Goal: Task Accomplishment & Management: Manage account settings

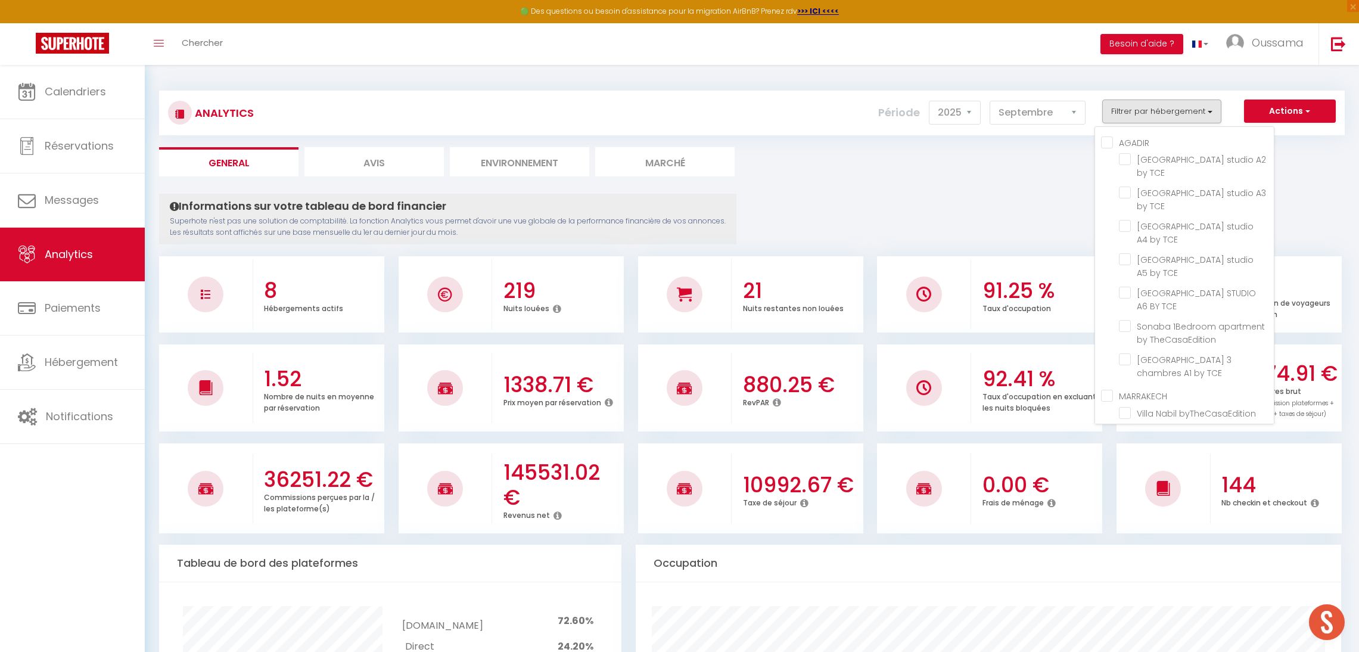
select select "2025"
select select "9"
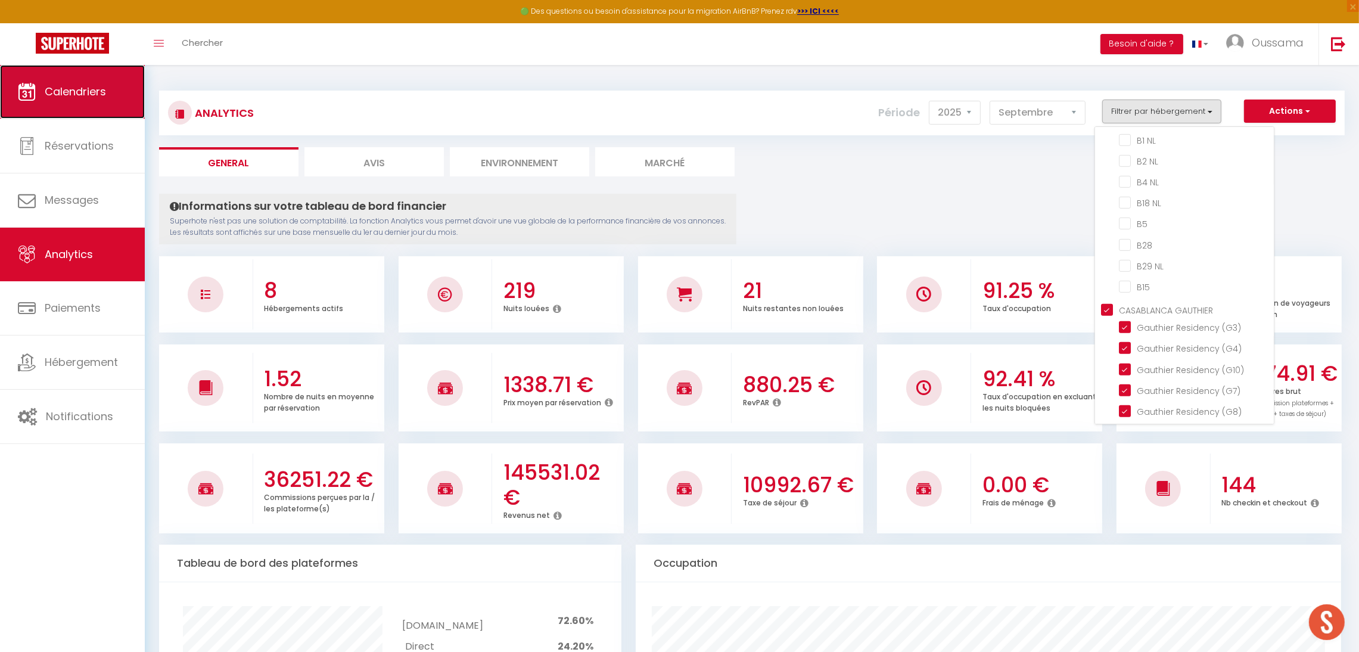
click at [80, 107] on link "Calendriers" at bounding box center [72, 92] width 145 height 54
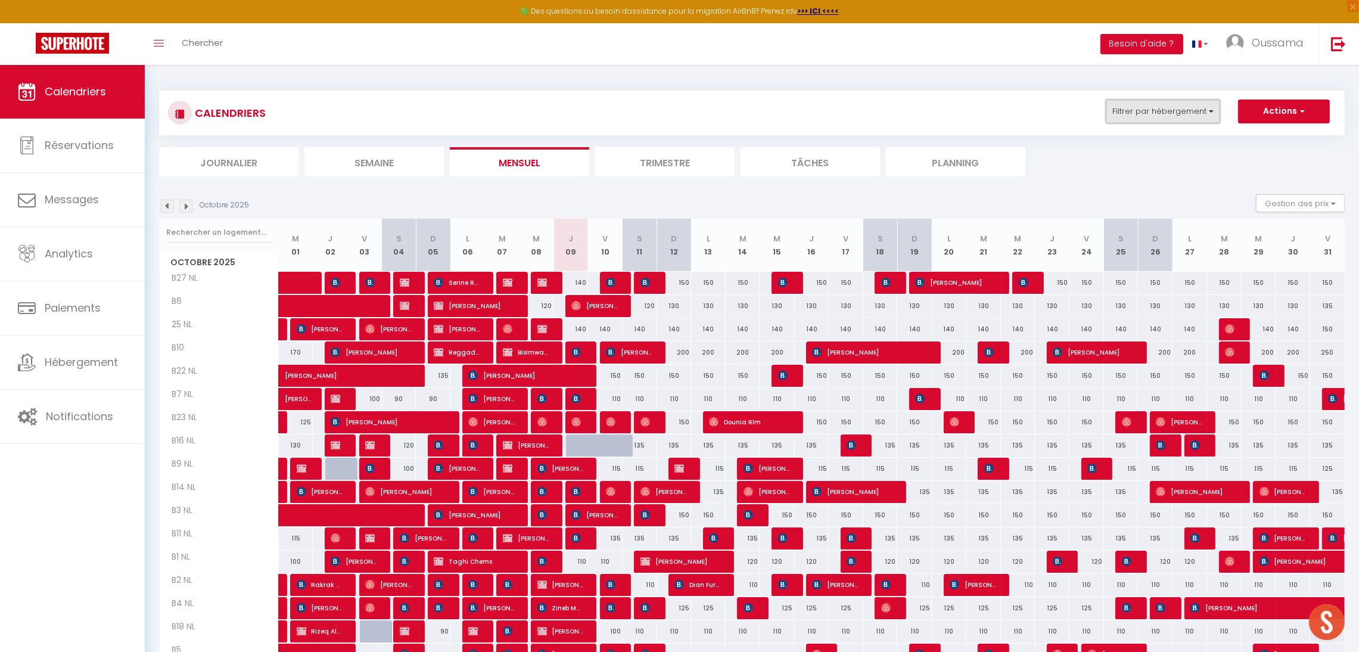
click at [1134, 110] on button "Filtrer par hébergement" at bounding box center [1163, 111] width 114 height 24
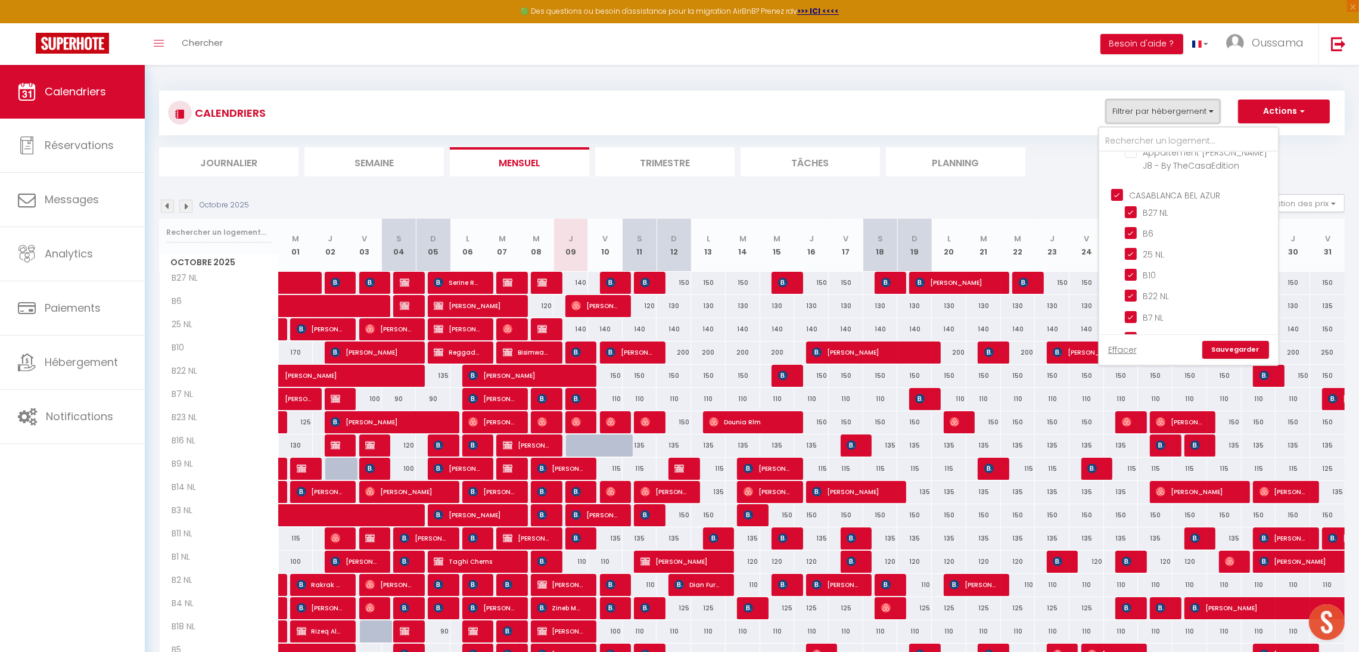
scroll to position [429, 0]
click at [1162, 188] on input "CASABLANCA BEL AZUR" at bounding box center [1200, 186] width 179 height 12
checkbox input "false"
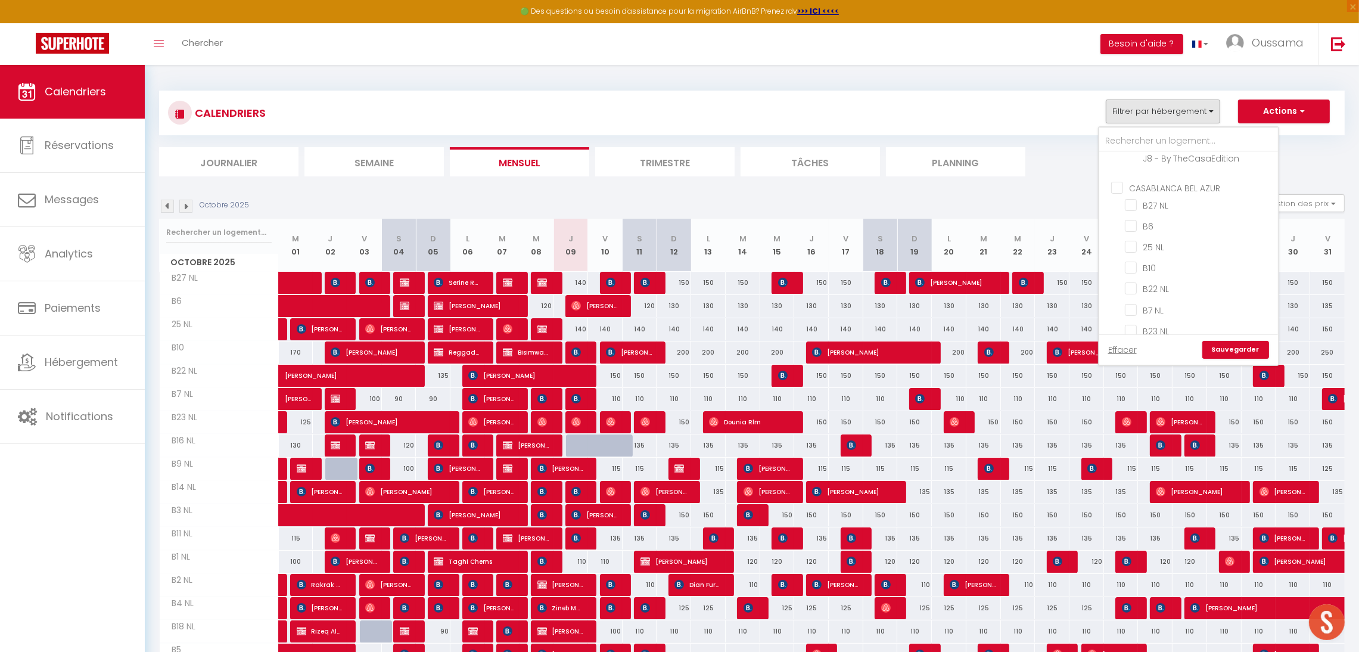
checkbox input "false"
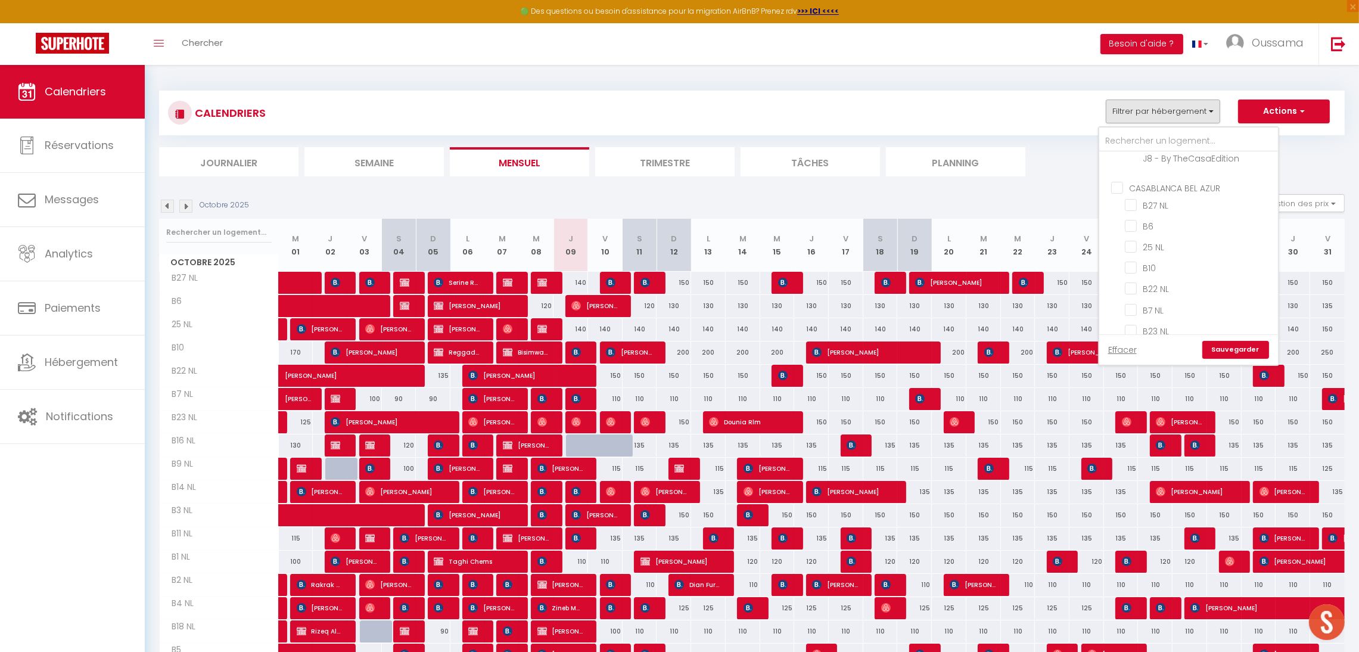
checkbox input "false"
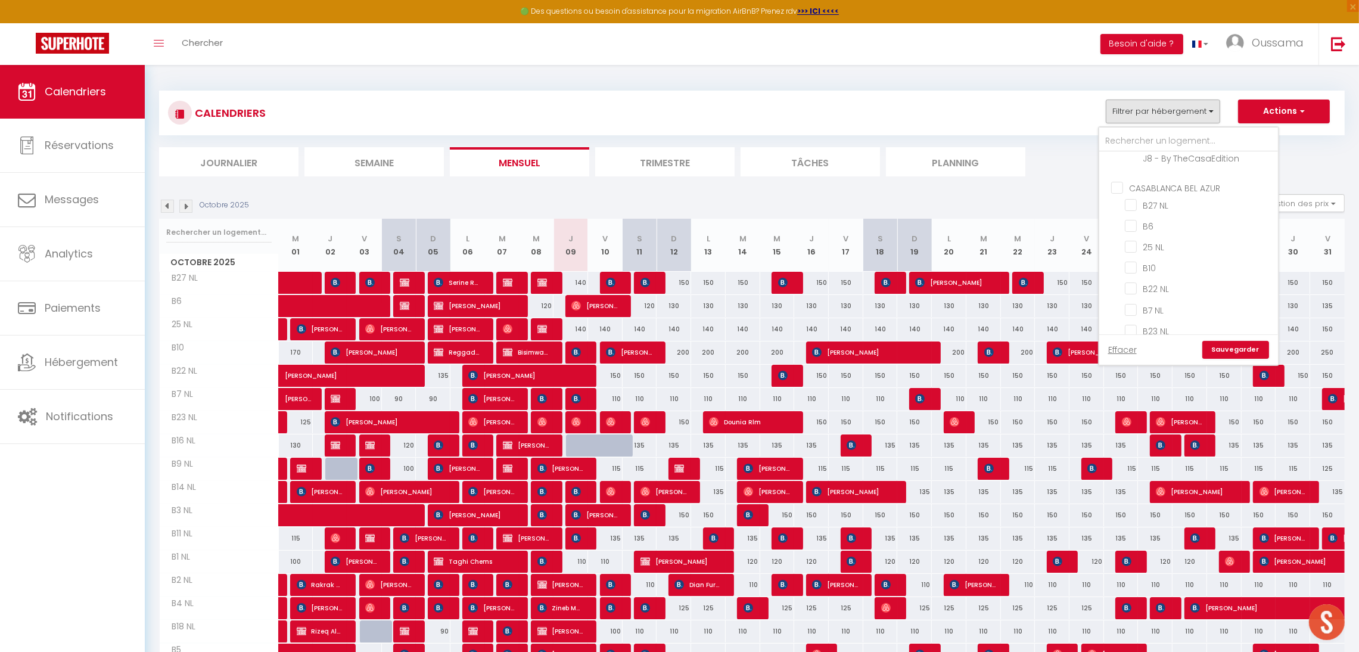
checkbox input "false"
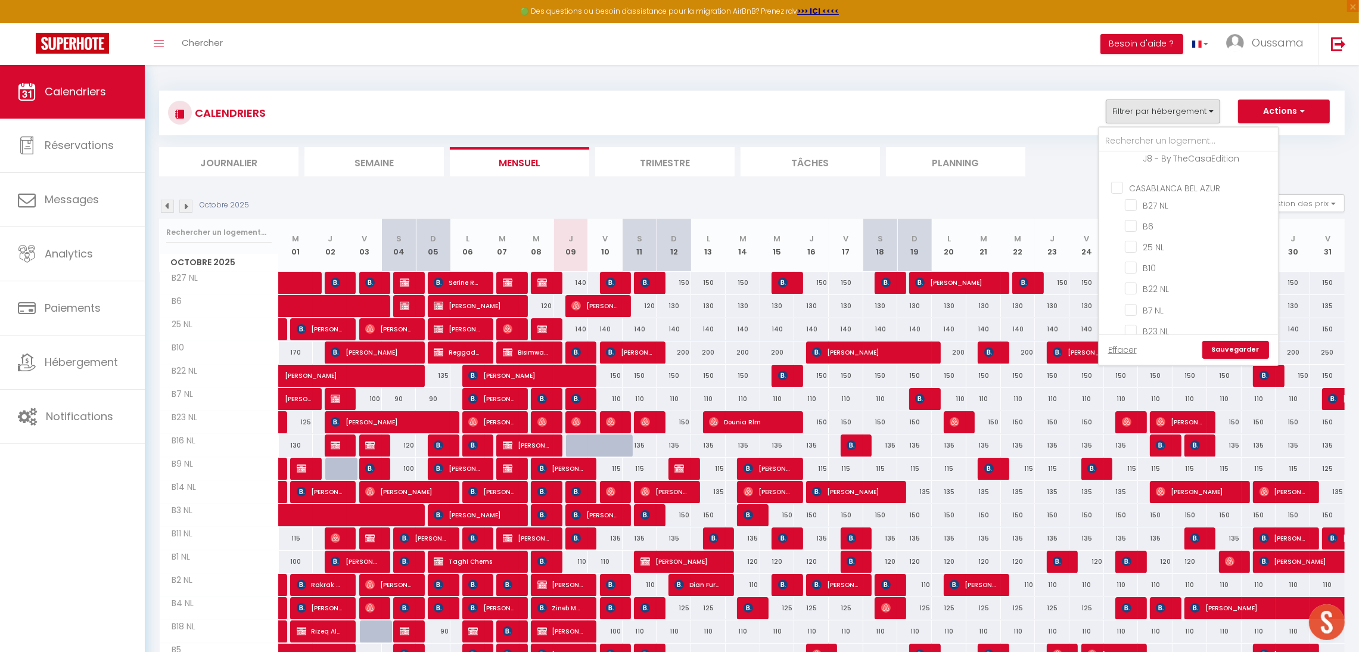
checkbox input "false"
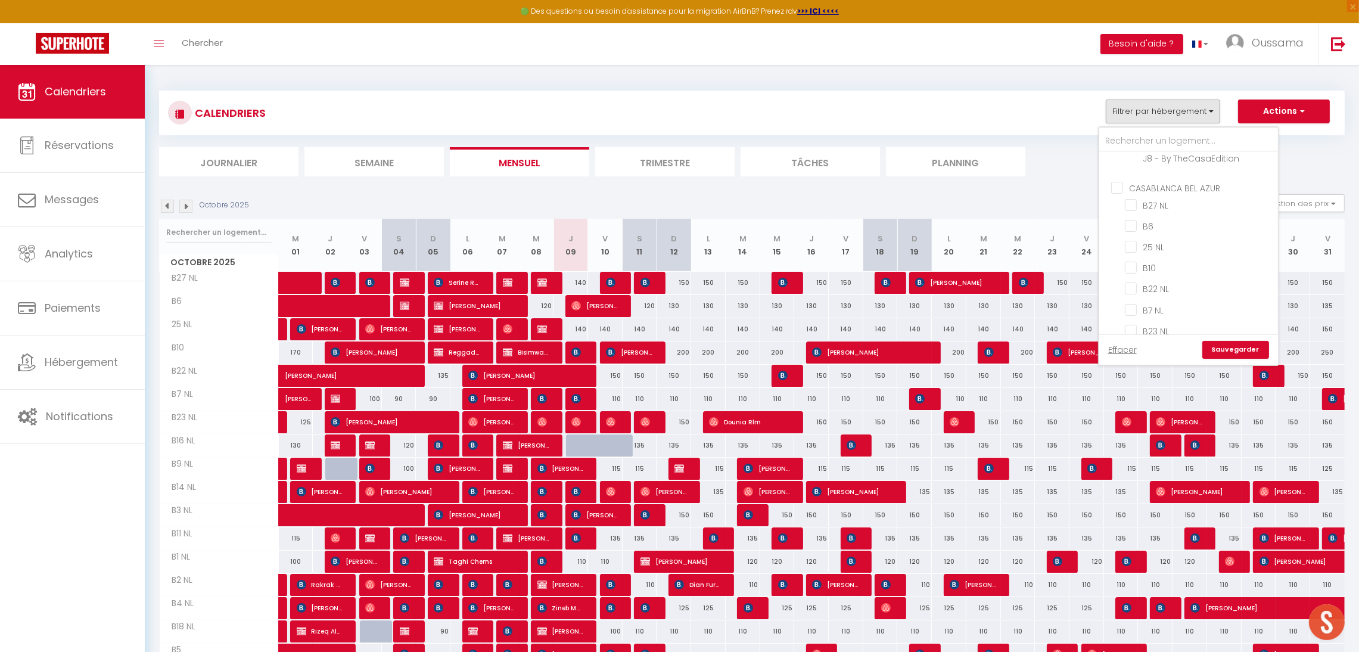
checkbox input "false"
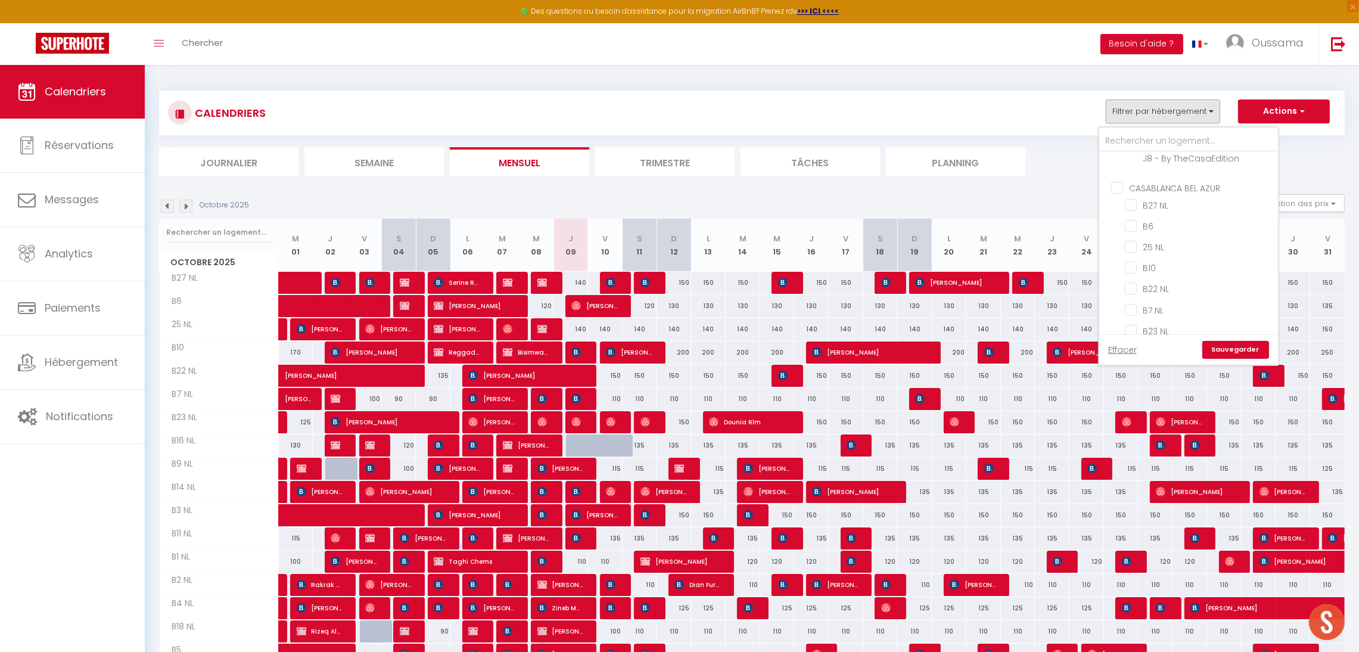
checkbox input "false"
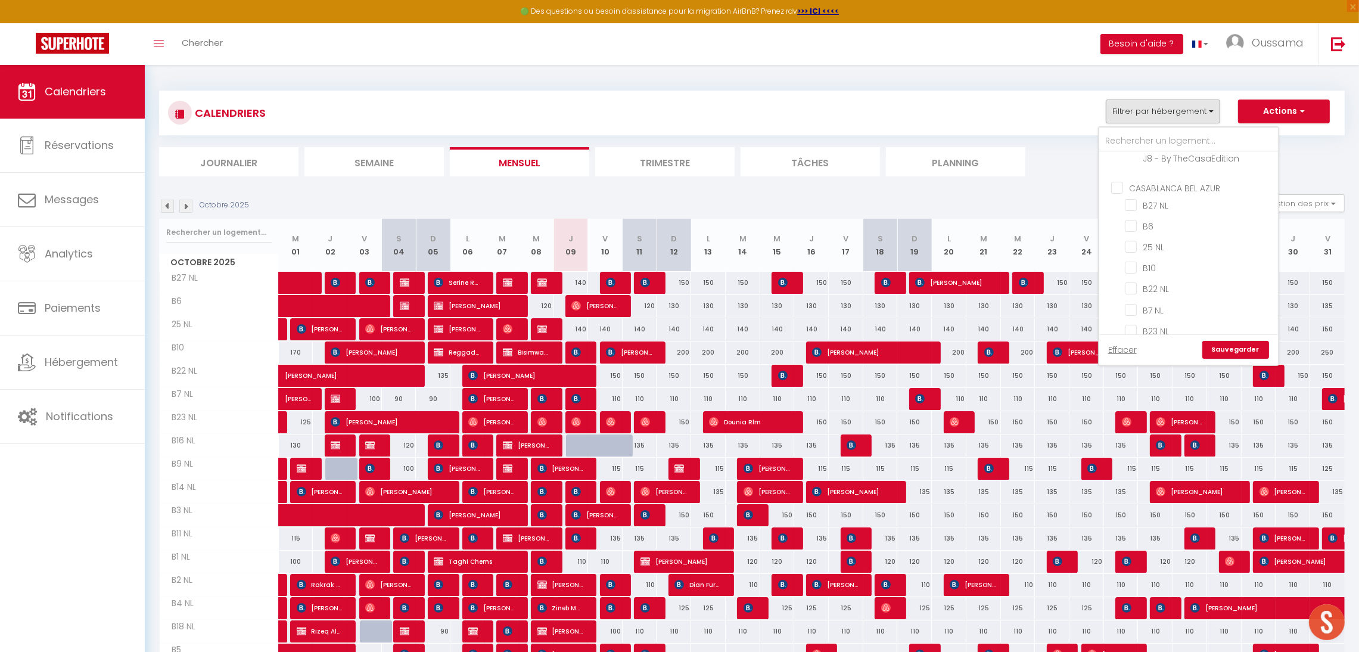
checkbox input "false"
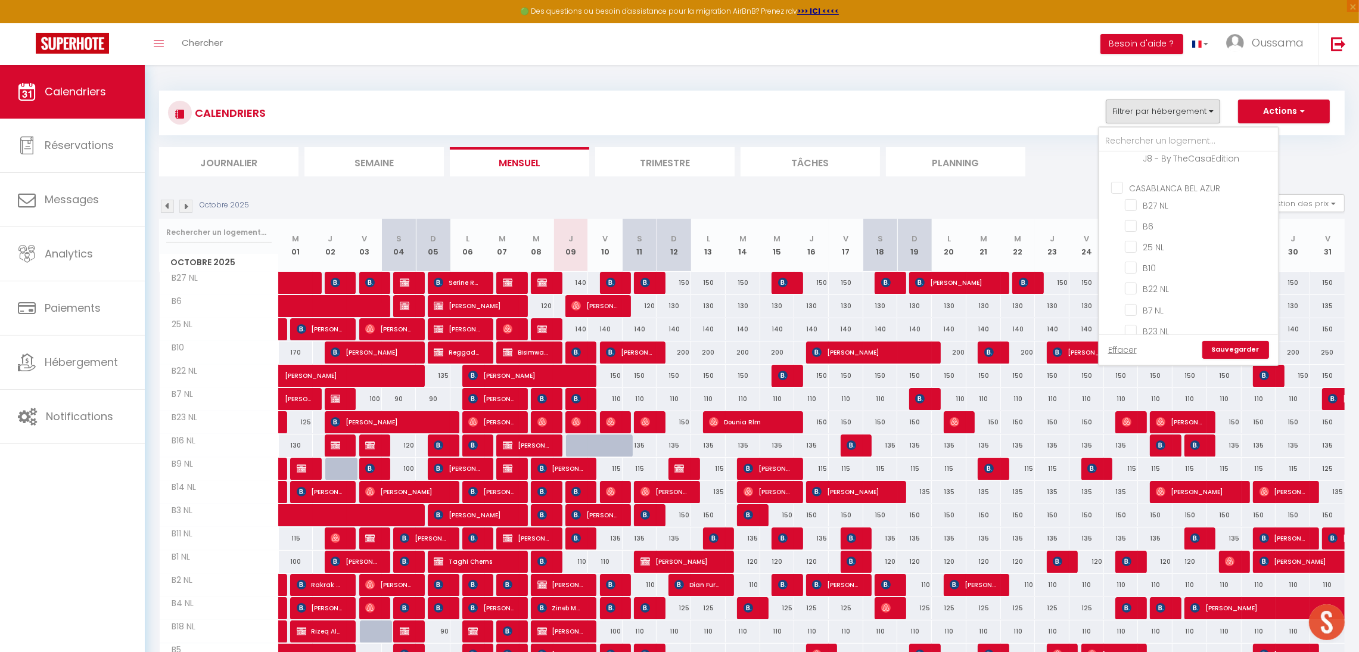
checkbox input "false"
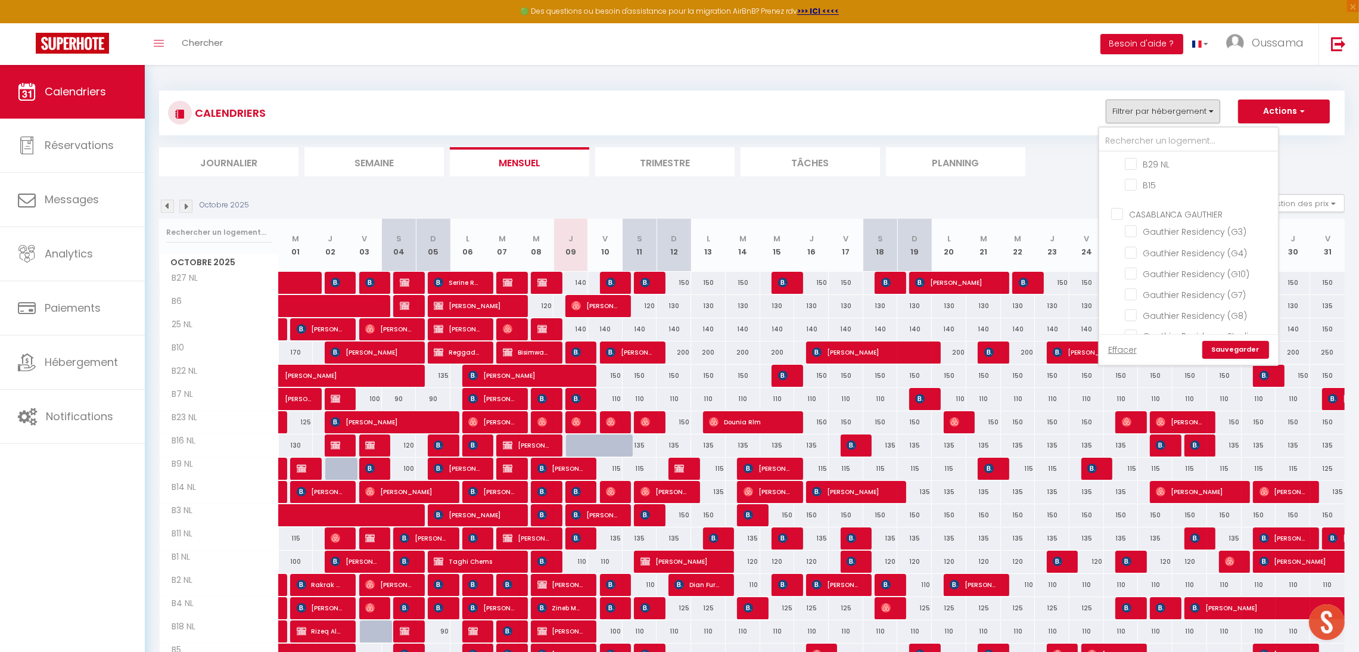
click at [1154, 208] on input "CASABLANCA GAUTHIER" at bounding box center [1200, 213] width 179 height 12
checkbox input "true"
checkbox input "false"
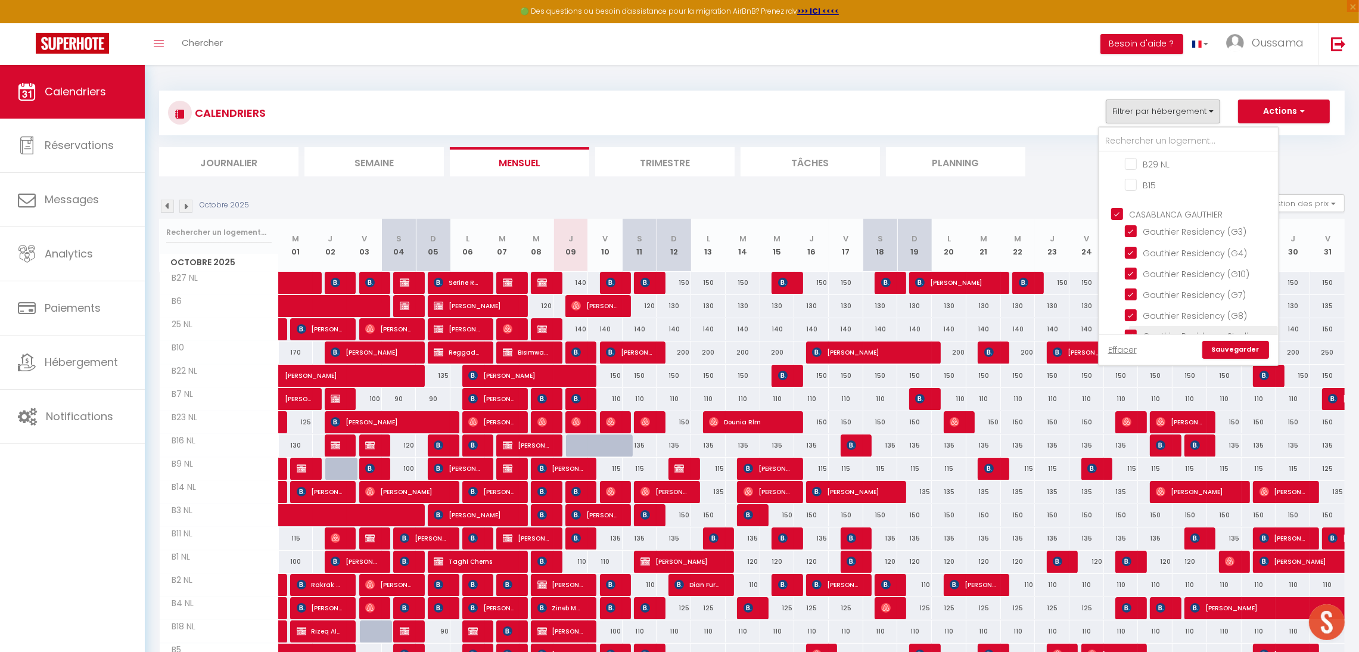
checkbox input "false"
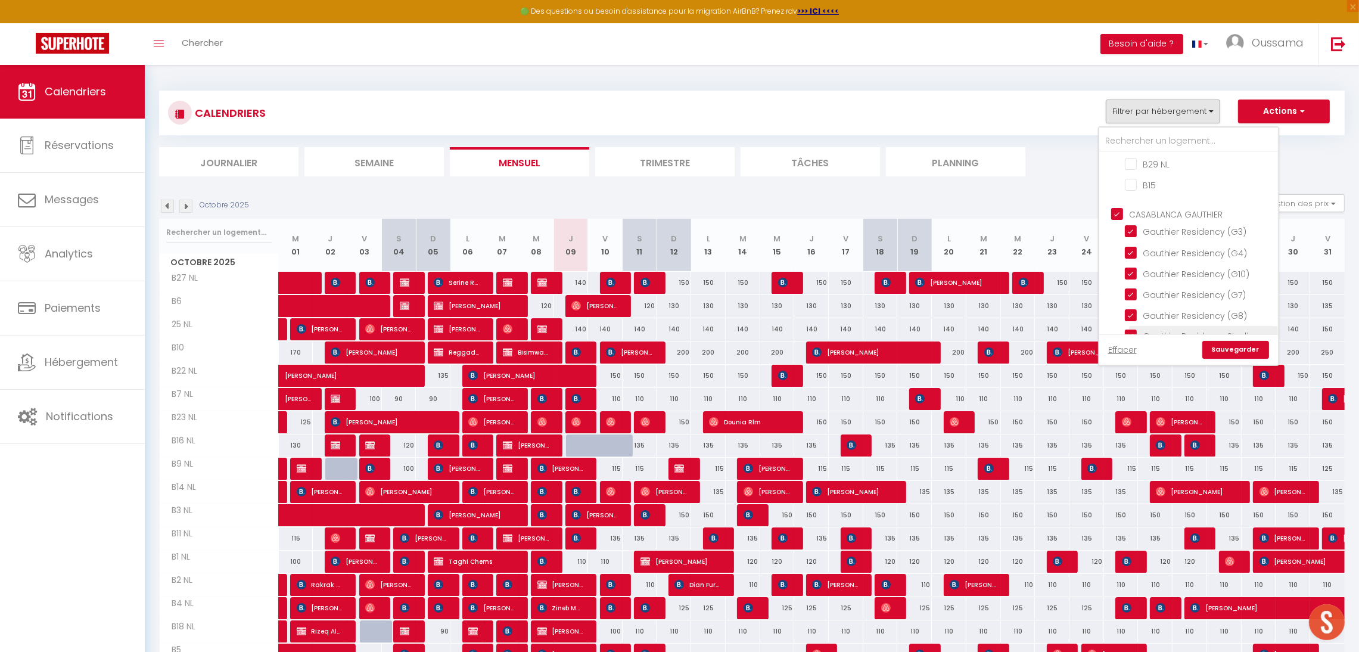
checkbox input "false"
checkbox input "true"
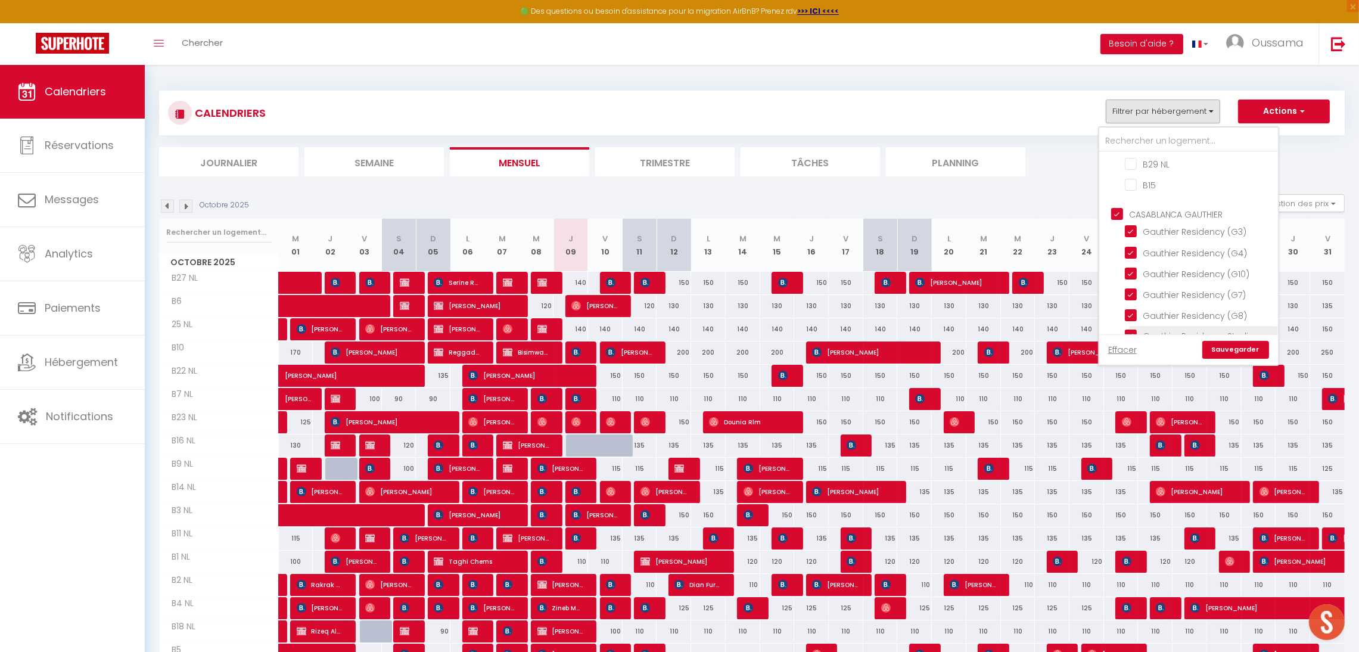
checkbox input "true"
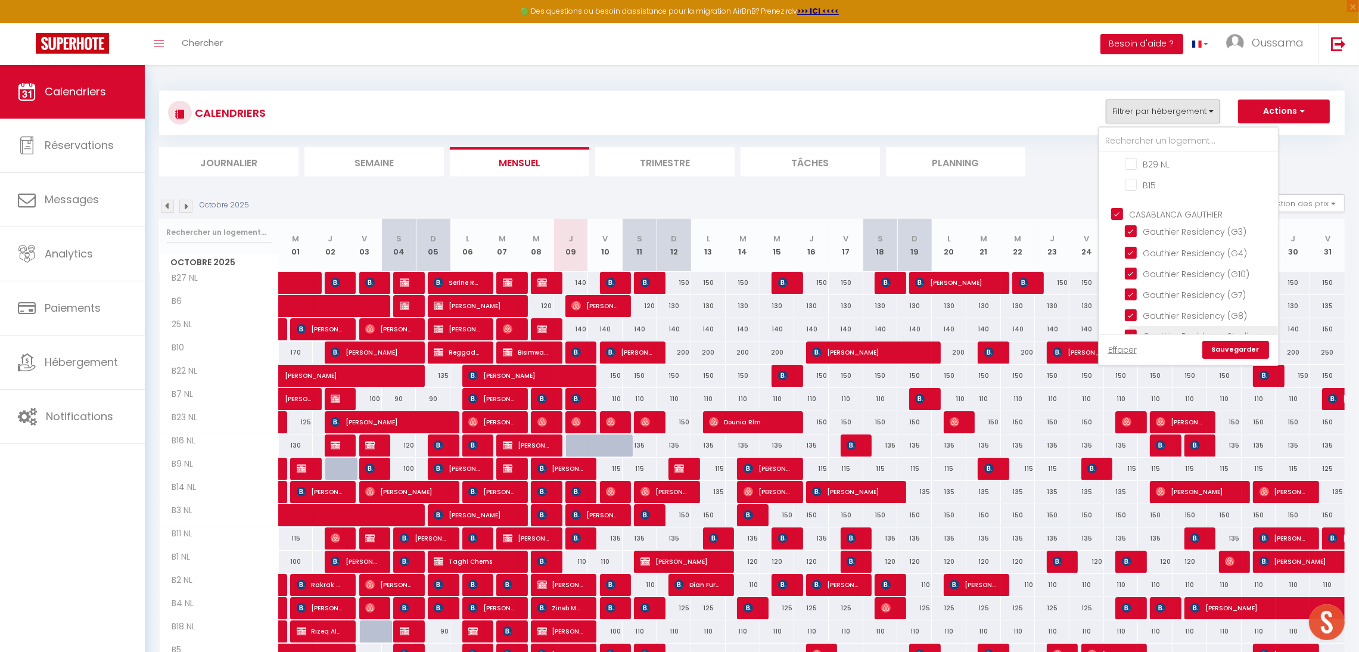
checkbox input "true"
checkbox input "false"
click at [1229, 343] on link "Sauvegarder" at bounding box center [1235, 350] width 67 height 18
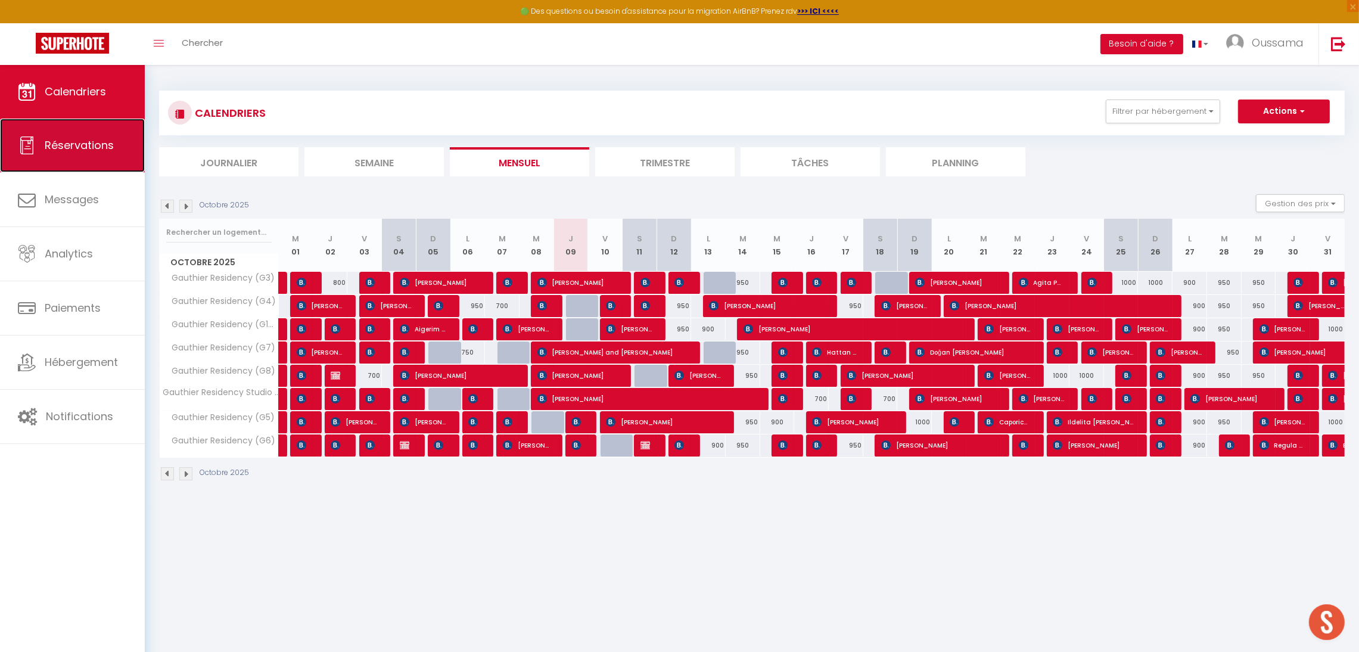
click at [113, 163] on link "Réservations" at bounding box center [72, 146] width 145 height 54
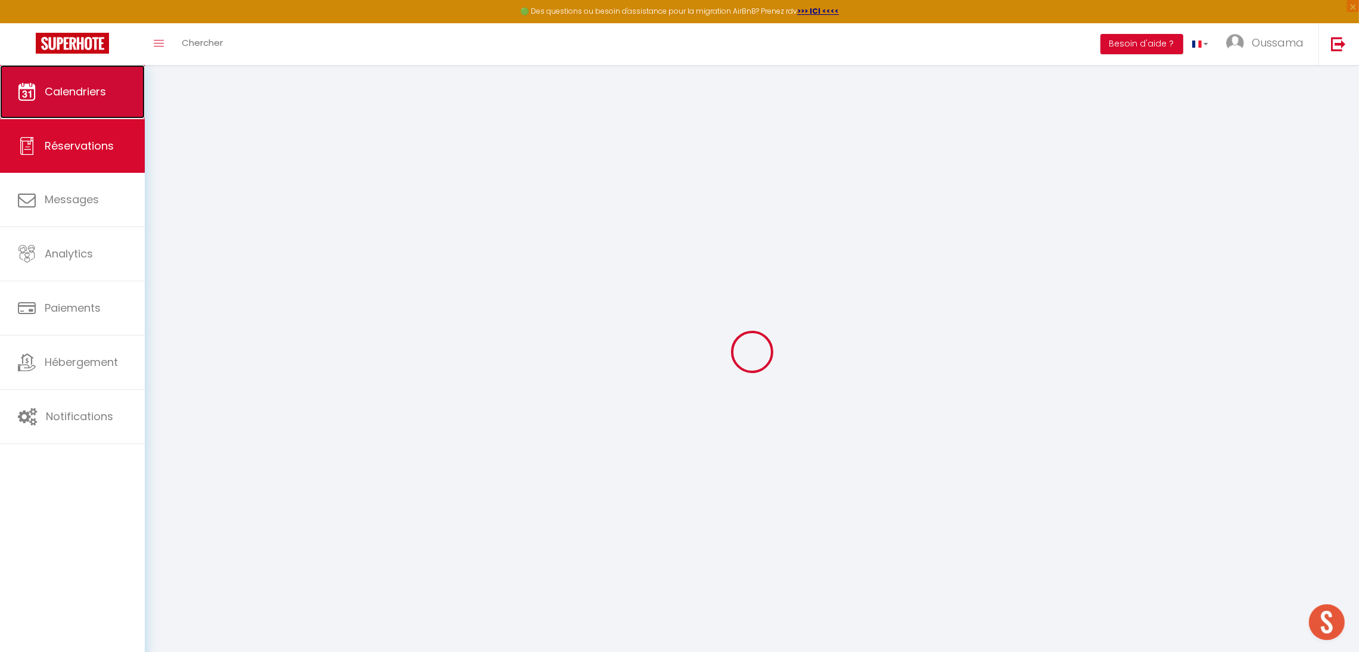
click at [106, 94] on link "Calendriers" at bounding box center [72, 92] width 145 height 54
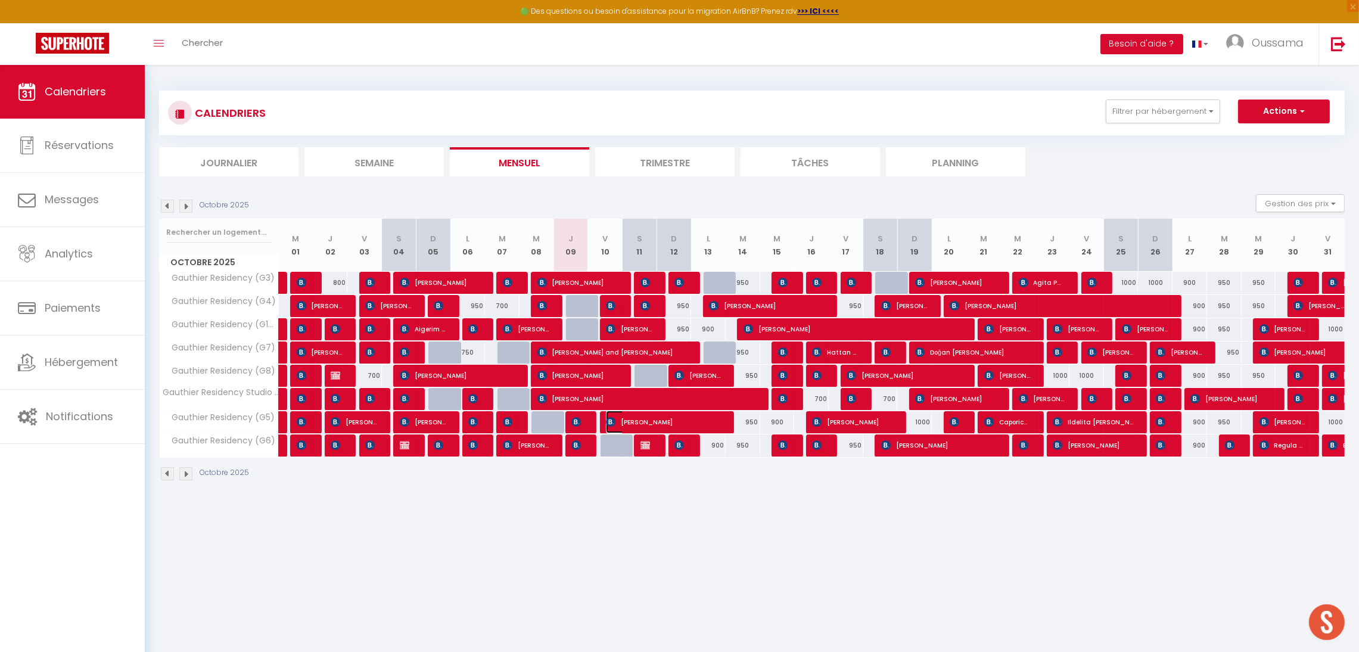
click at [659, 425] on span "[PERSON_NAME]" at bounding box center [663, 421] width 115 height 23
select select "OK"
select select "0"
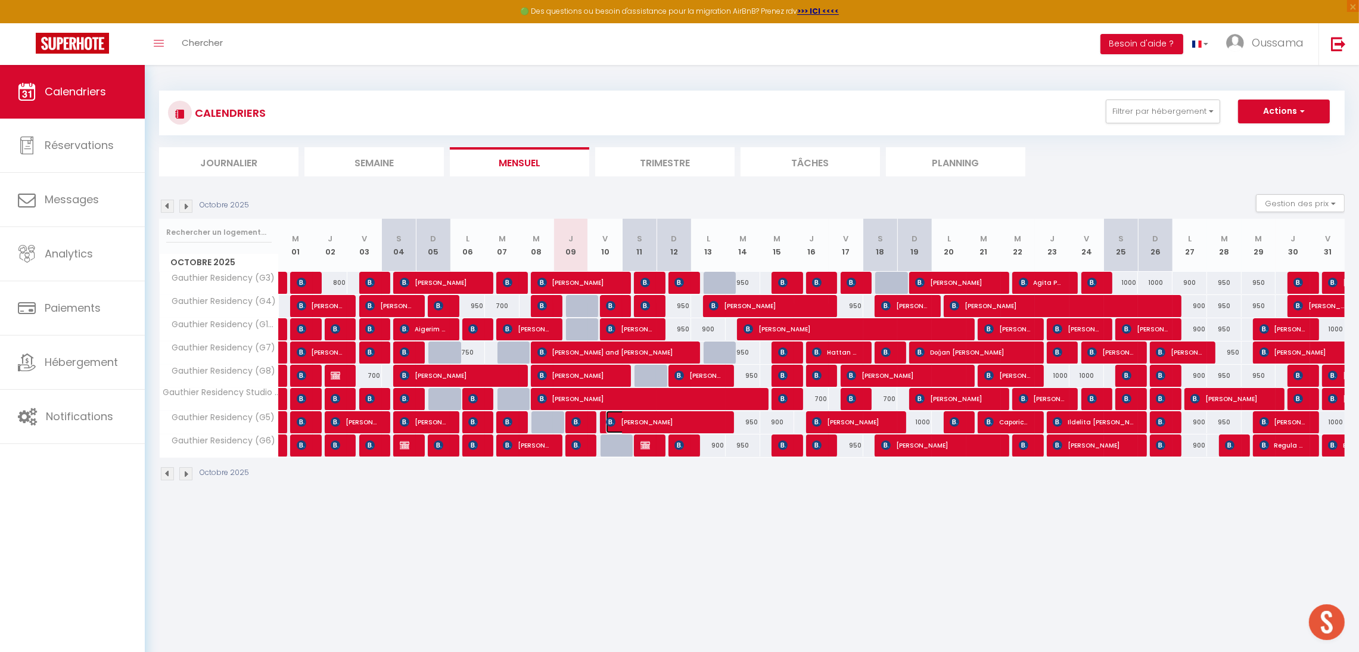
select select "1"
select select
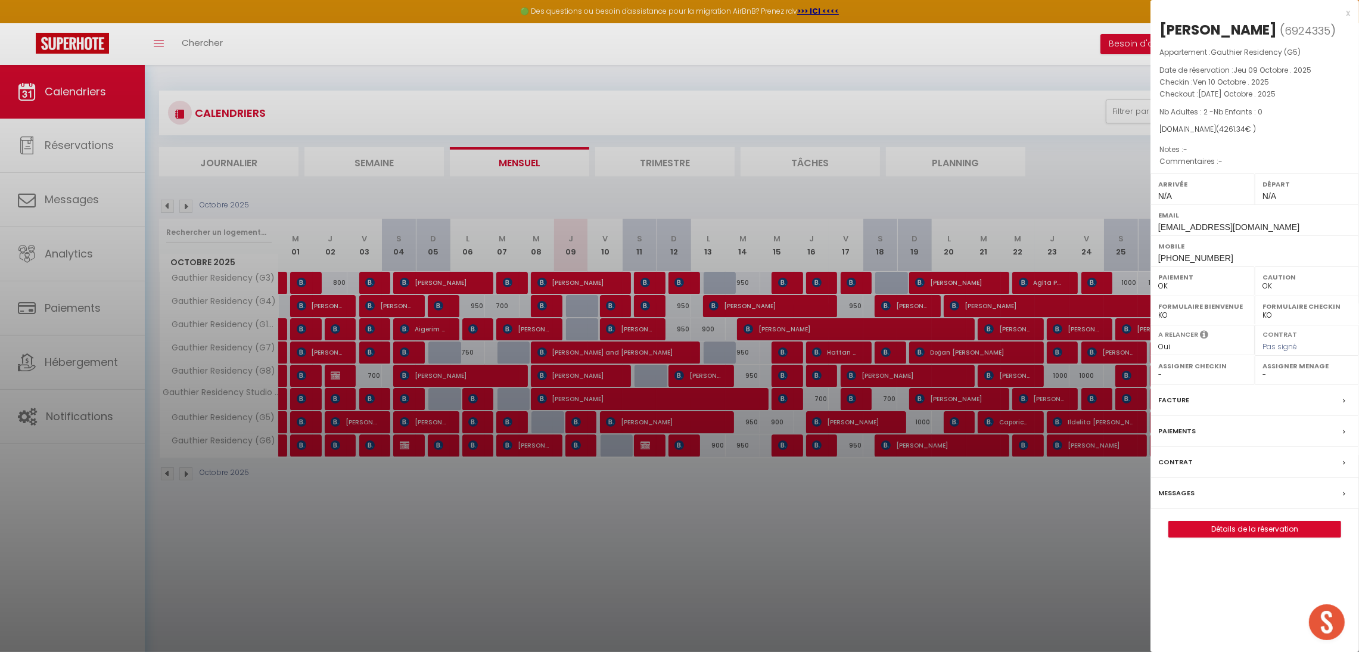
click at [707, 543] on div at bounding box center [679, 326] width 1359 height 652
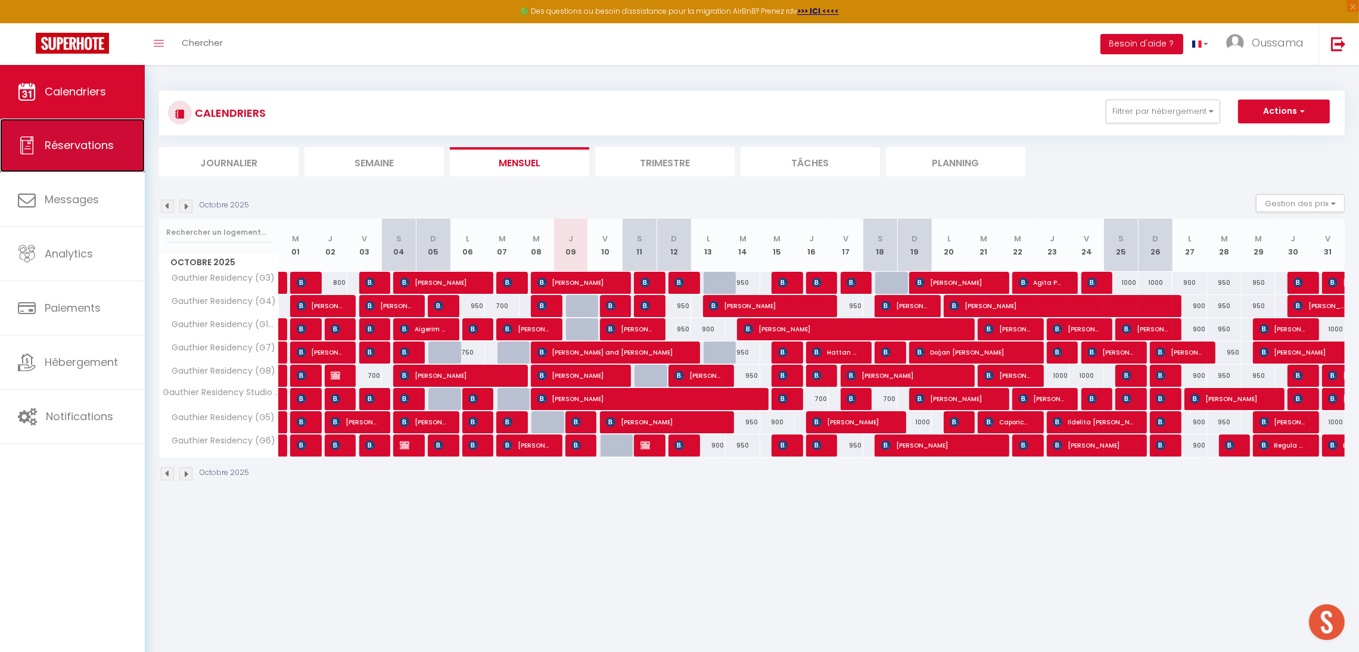
click at [73, 133] on link "Réservations" at bounding box center [72, 146] width 145 height 54
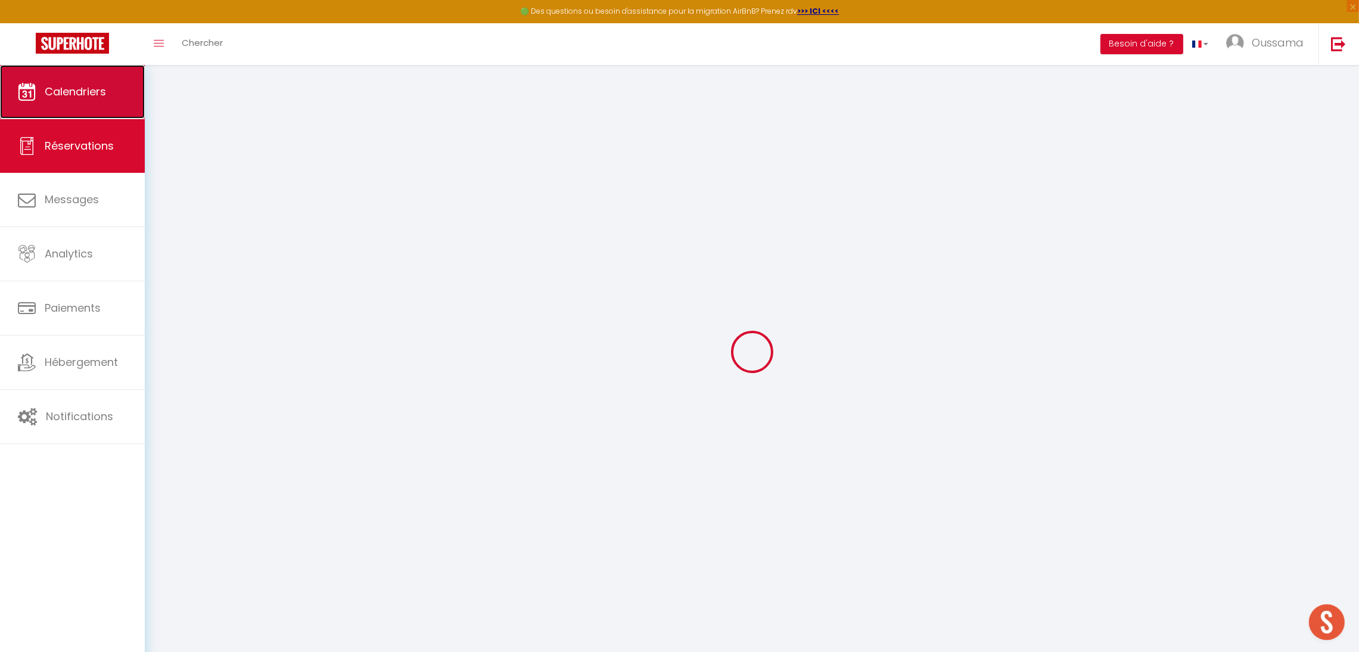
click at [74, 95] on span "Calendriers" at bounding box center [75, 91] width 61 height 15
